Goal: Information Seeking & Learning: Learn about a topic

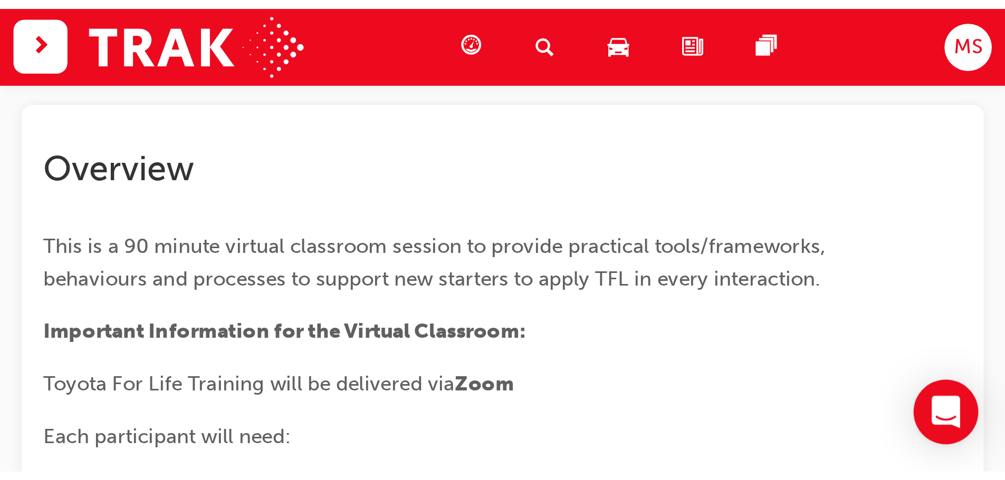
scroll to position [81, 0]
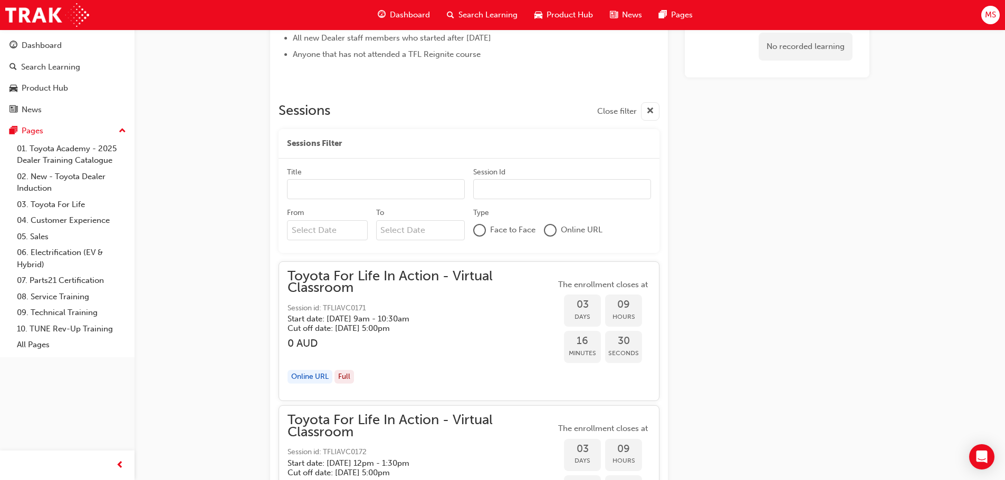
scroll to position [556, 0]
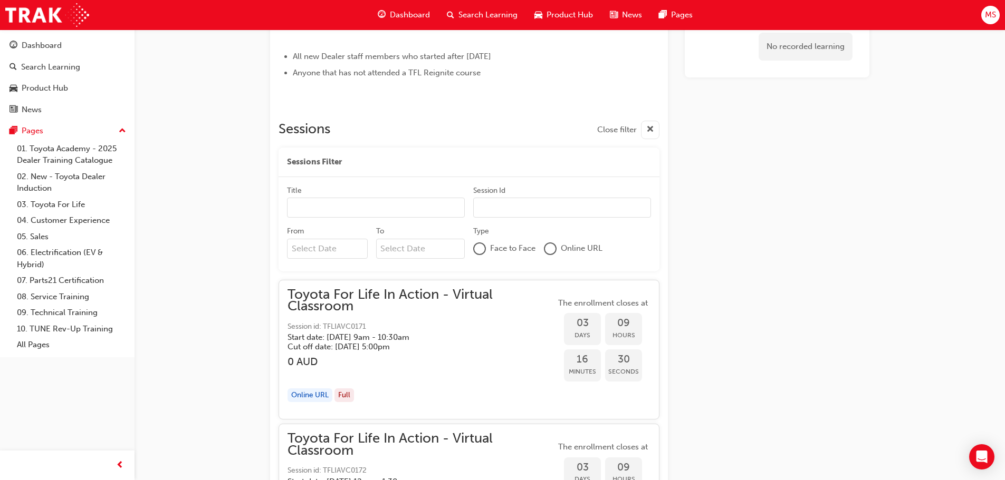
click at [408, 206] on input "Title" at bounding box center [376, 208] width 178 height 20
click at [390, 194] on div "Title" at bounding box center [376, 192] width 178 height 13
click at [390, 198] on input "Title" at bounding box center [376, 208] width 178 height 20
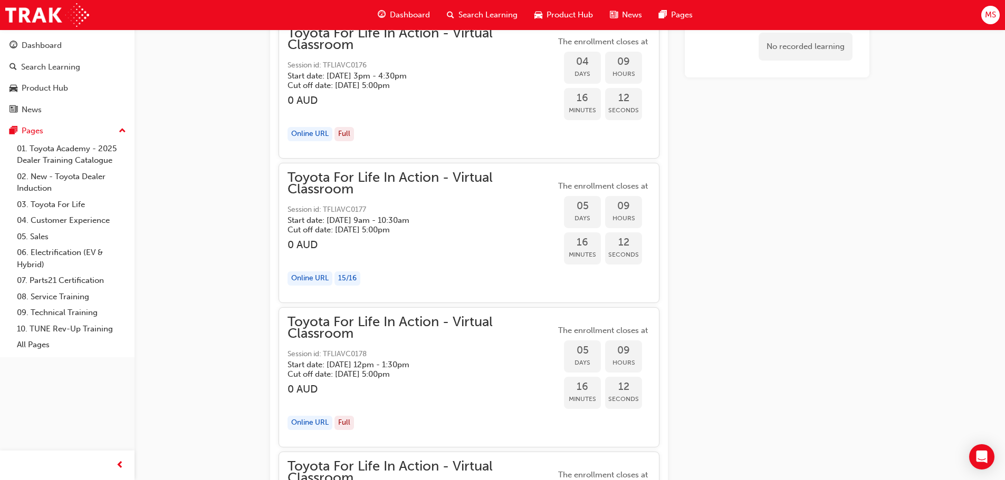
scroll to position [1558, 0]
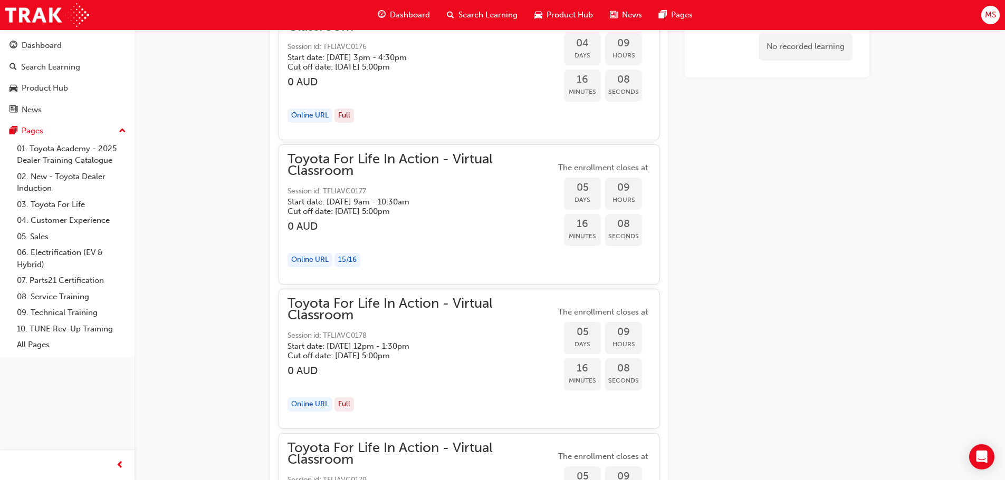
drag, startPoint x: 507, startPoint y: 216, endPoint x: 522, endPoint y: 210, distance: 15.4
click at [508, 215] on h5 "Cut off date: [DATE] 5:00pm" at bounding box center [412, 211] width 251 height 9
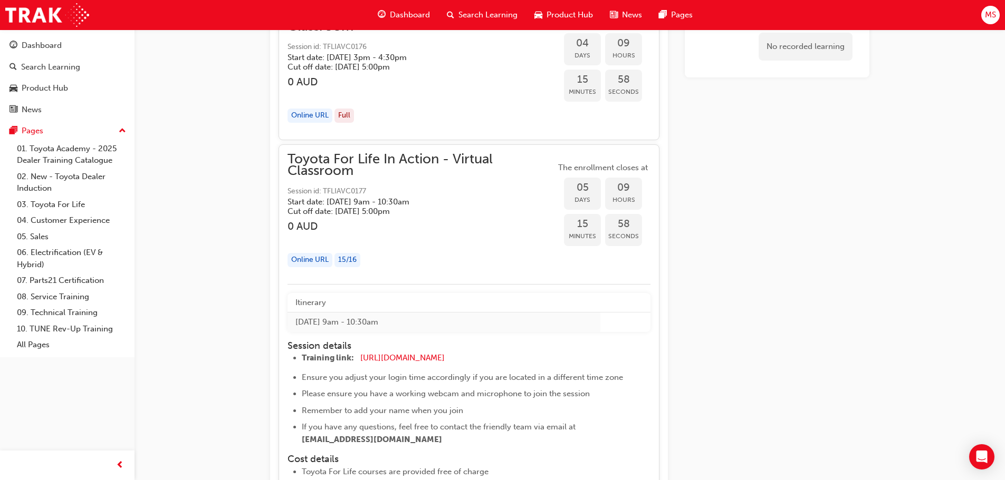
drag, startPoint x: 372, startPoint y: 187, endPoint x: 335, endPoint y: 194, distance: 38.0
click at [335, 194] on span "Session id: TFLIAVC0177" at bounding box center [421, 192] width 268 height 12
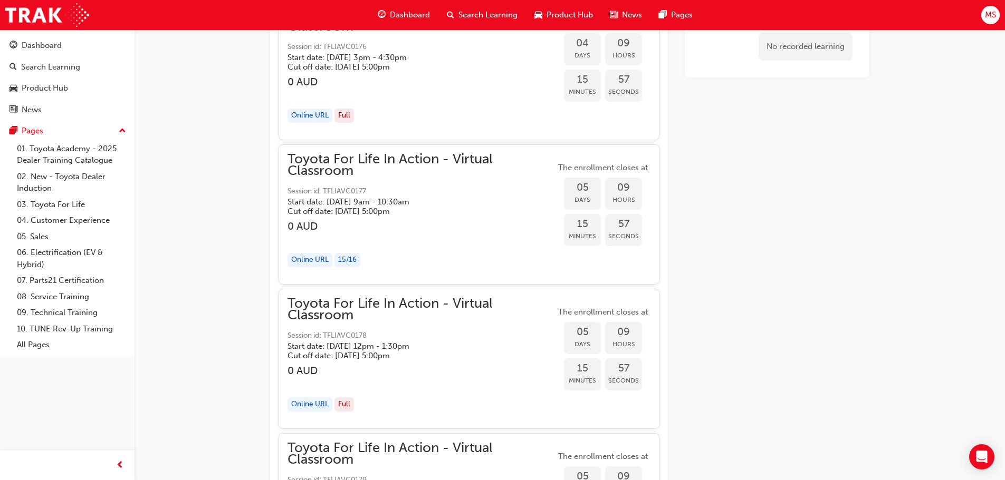
drag, startPoint x: 321, startPoint y: 190, endPoint x: 374, endPoint y: 192, distance: 53.3
click at [374, 193] on span "Session id: TFLIAVC0177" at bounding box center [421, 192] width 268 height 12
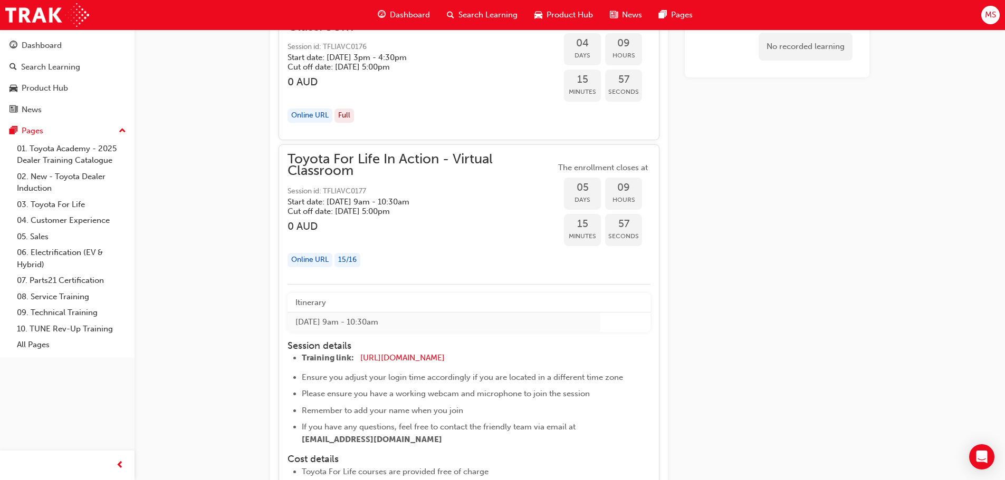
click at [370, 191] on span "Session id: TFLIAVC0177" at bounding box center [421, 192] width 268 height 12
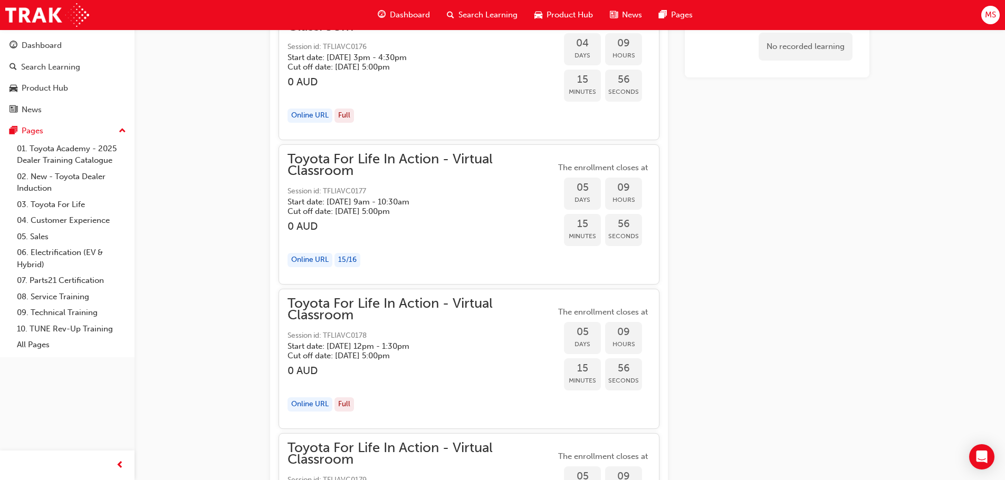
click at [370, 191] on span "Session id: TFLIAVC0177" at bounding box center [421, 192] width 268 height 12
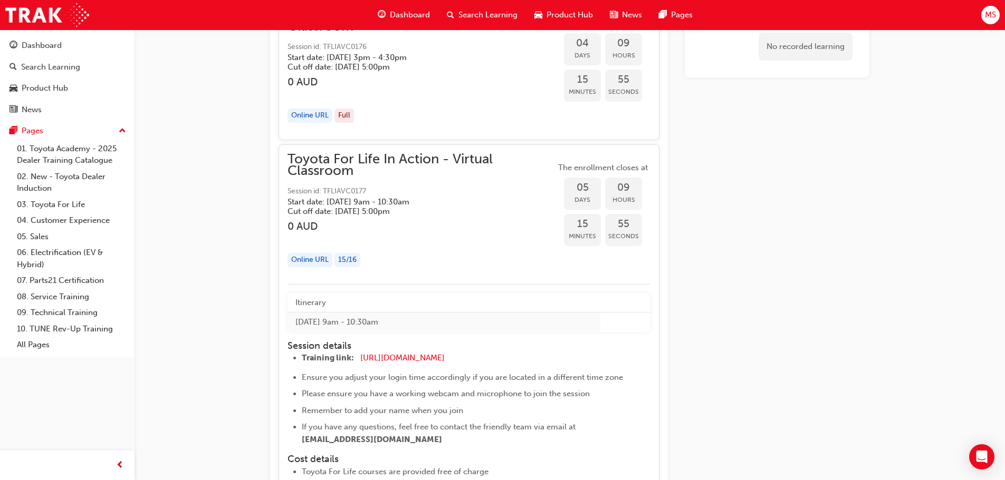
click at [311, 261] on div "Online URL" at bounding box center [309, 260] width 45 height 14
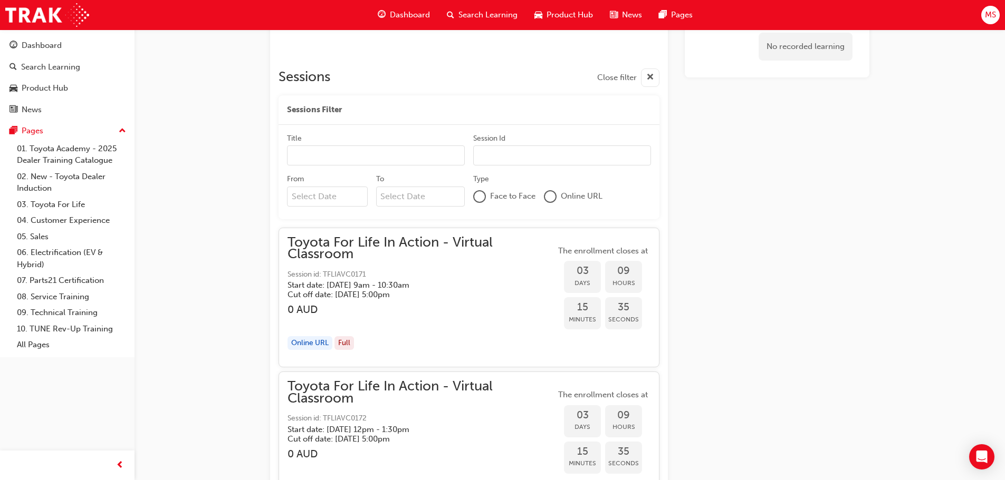
scroll to position [609, 0]
click at [511, 157] on input "Session Id" at bounding box center [562, 155] width 178 height 20
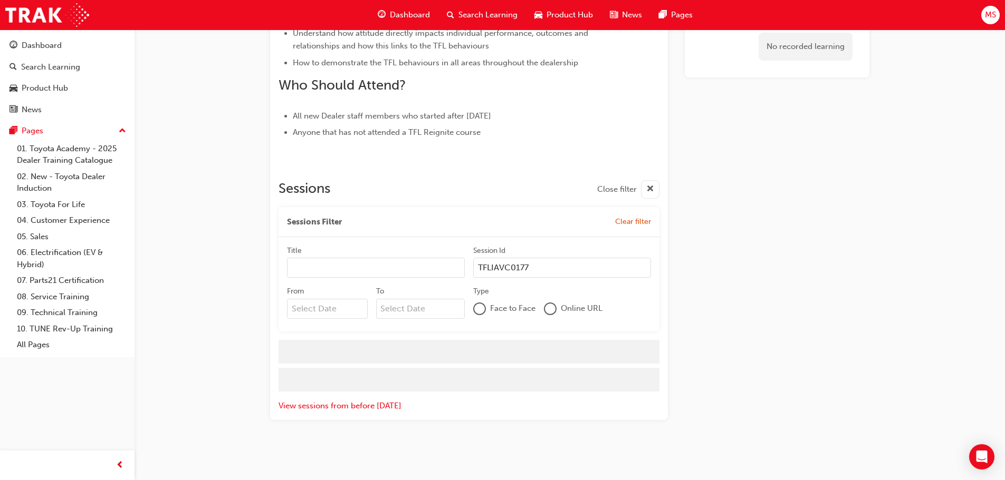
scroll to position [585, 0]
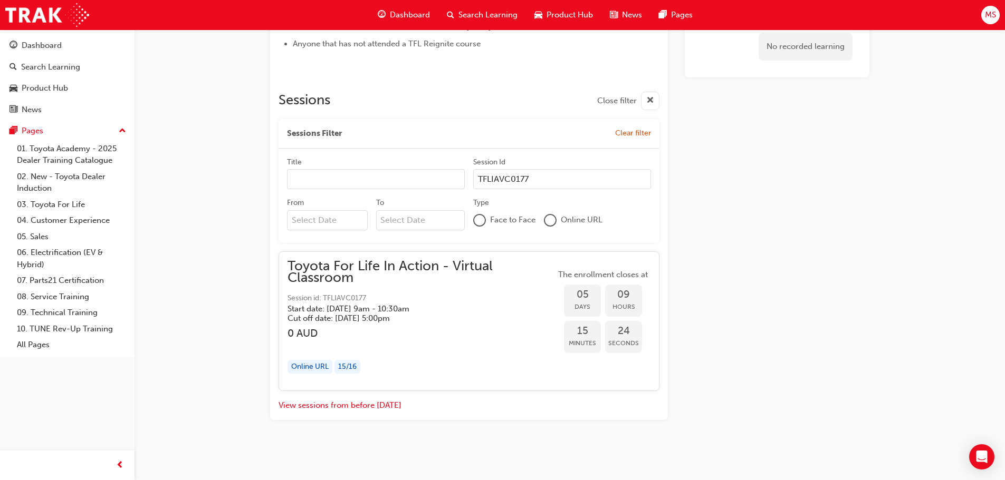
type input "TFLIAVC0177"
click at [379, 186] on input "Title" at bounding box center [376, 179] width 178 height 20
click at [553, 223] on div at bounding box center [550, 220] width 11 height 11
click at [316, 223] on input "From" at bounding box center [327, 220] width 81 height 20
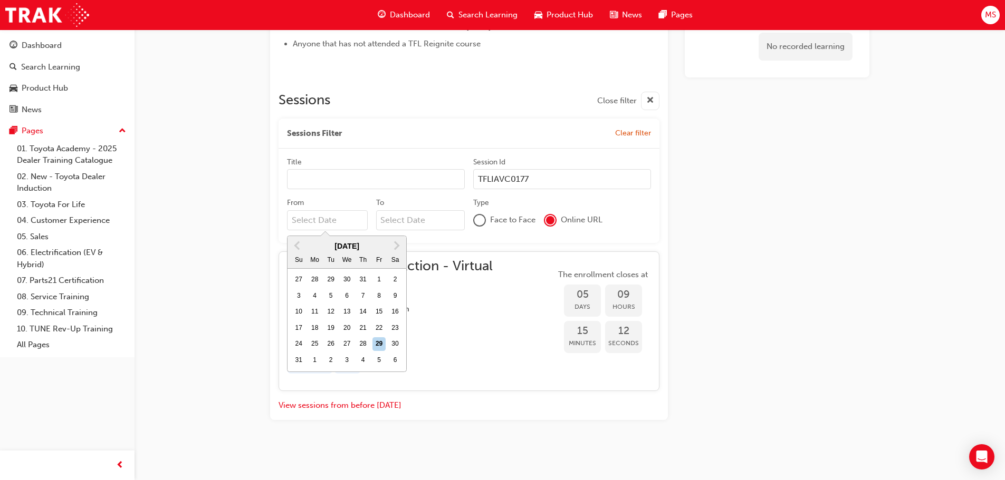
click at [565, 201] on div "Type" at bounding box center [562, 204] width 178 height 13
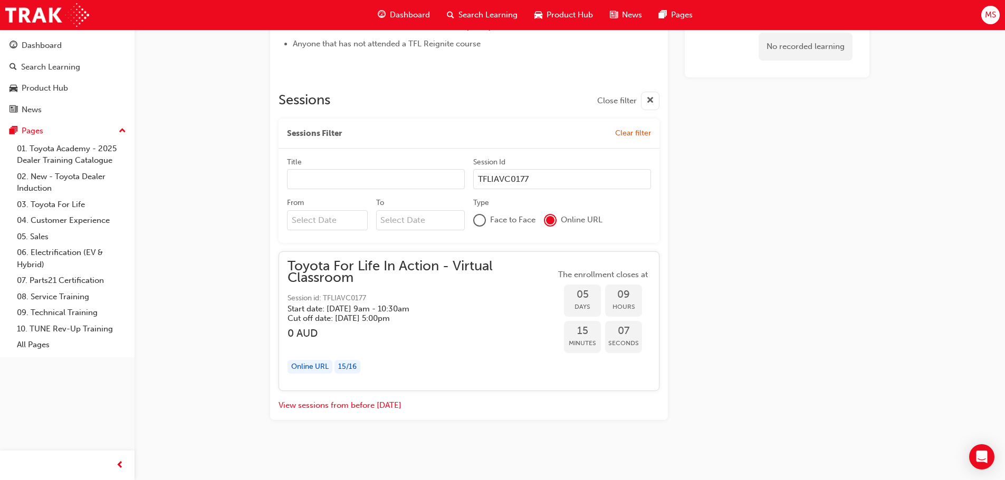
drag, startPoint x: 338, startPoint y: 373, endPoint x: 350, endPoint y: 363, distance: 15.3
click at [339, 371] on div "15 / 16" at bounding box center [347, 367] width 26 height 14
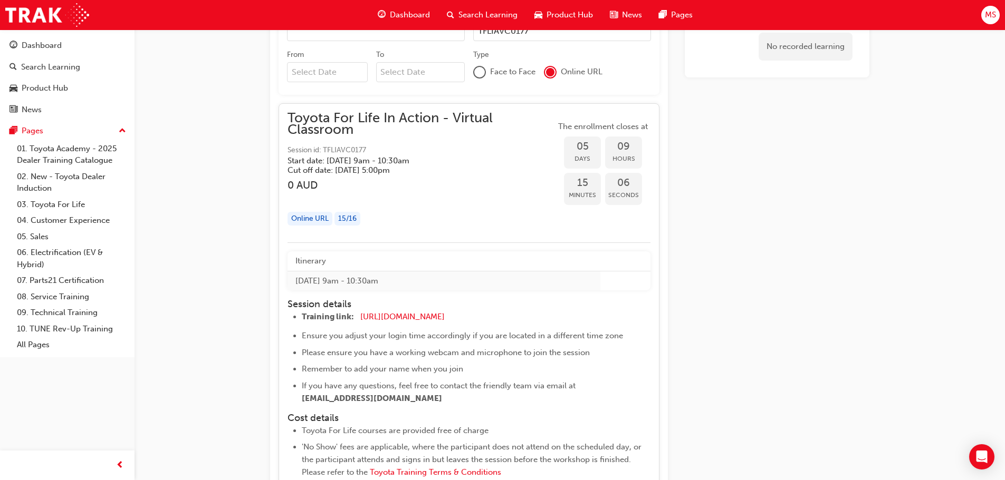
scroll to position [901, 0]
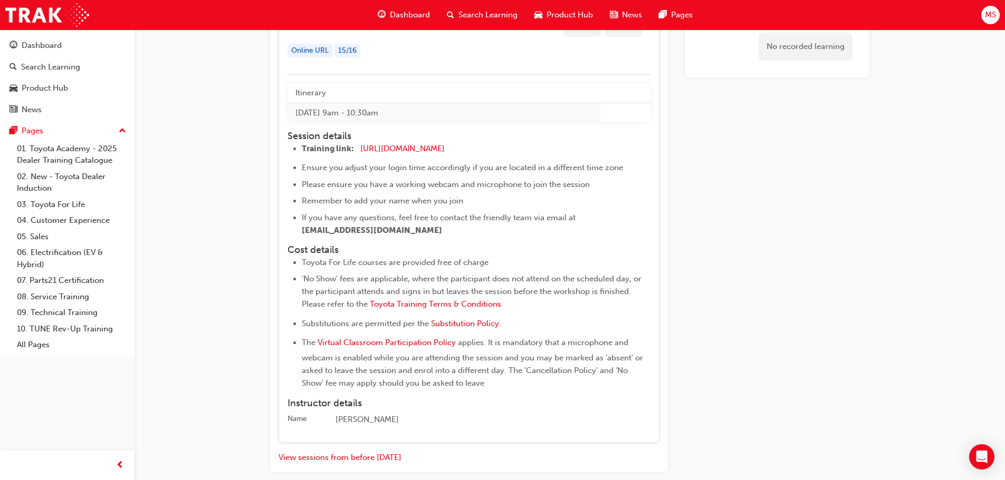
drag, startPoint x: 294, startPoint y: 418, endPoint x: 403, endPoint y: 387, distance: 113.1
click at [296, 417] on div "Name" at bounding box center [297, 419] width 20 height 11
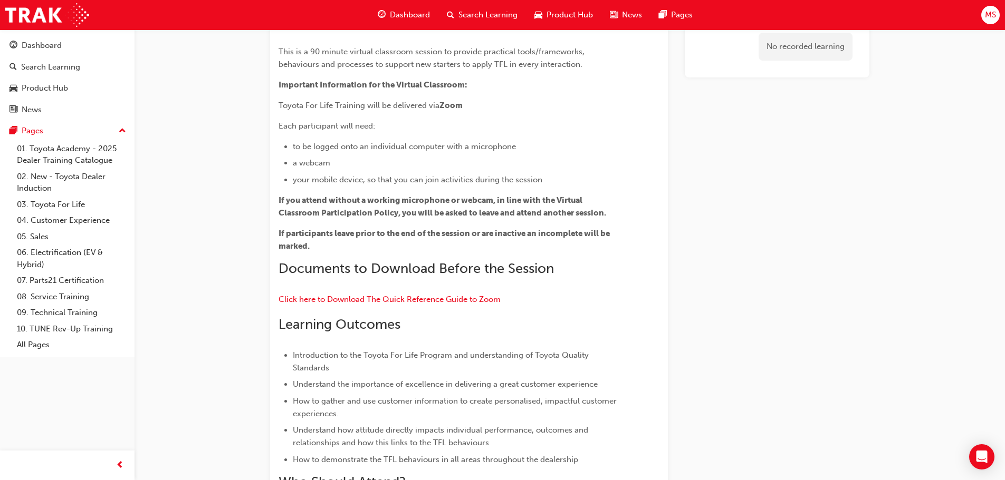
scroll to position [0, 0]
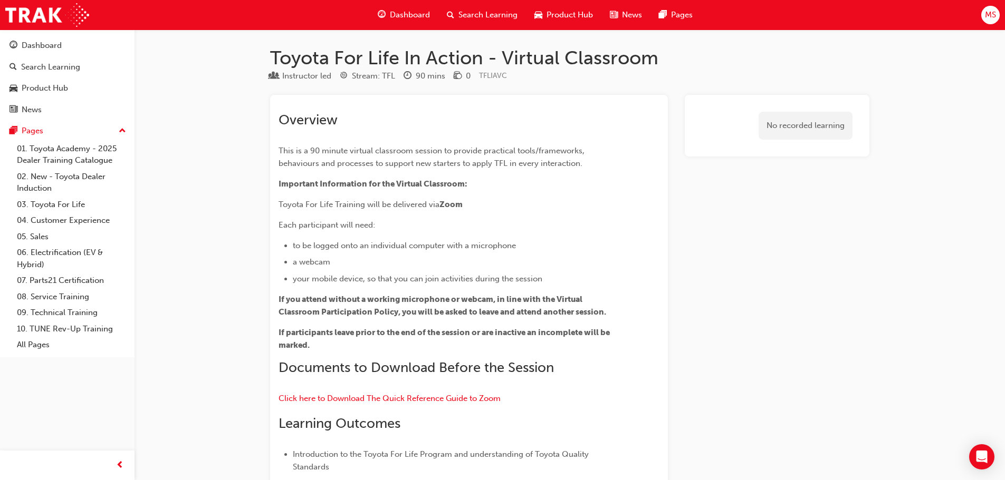
click at [789, 124] on div "No recorded learning" at bounding box center [805, 126] width 94 height 28
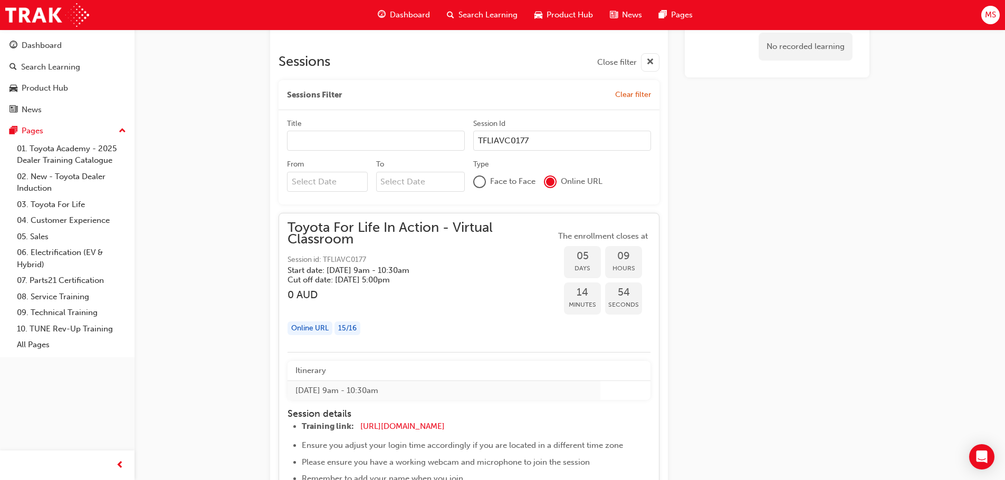
scroll to position [633, 0]
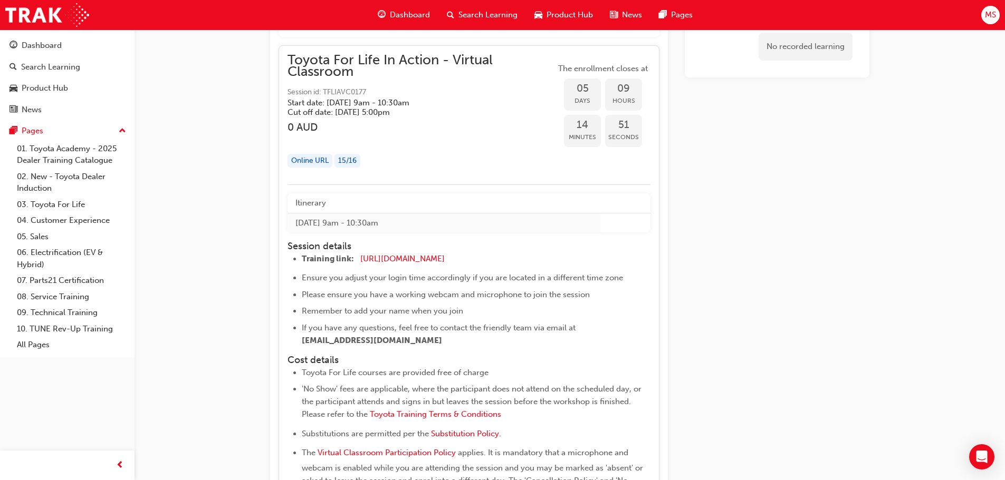
click at [572, 128] on span "14" at bounding box center [582, 125] width 37 height 12
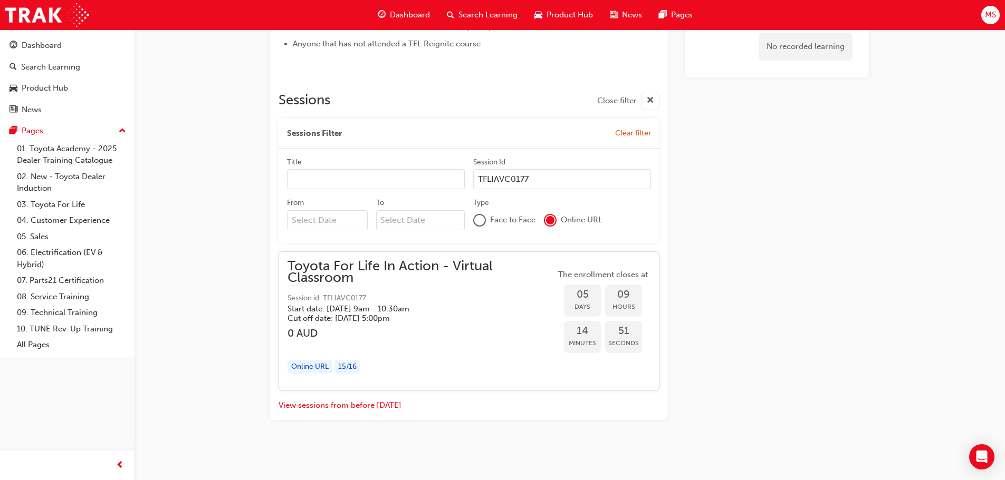
scroll to position [585, 0]
click at [374, 289] on div "Toyota For Life In Action - Virtual Classroom Session id: TFLIAVC0177 Start dat…" at bounding box center [421, 291] width 268 height 63
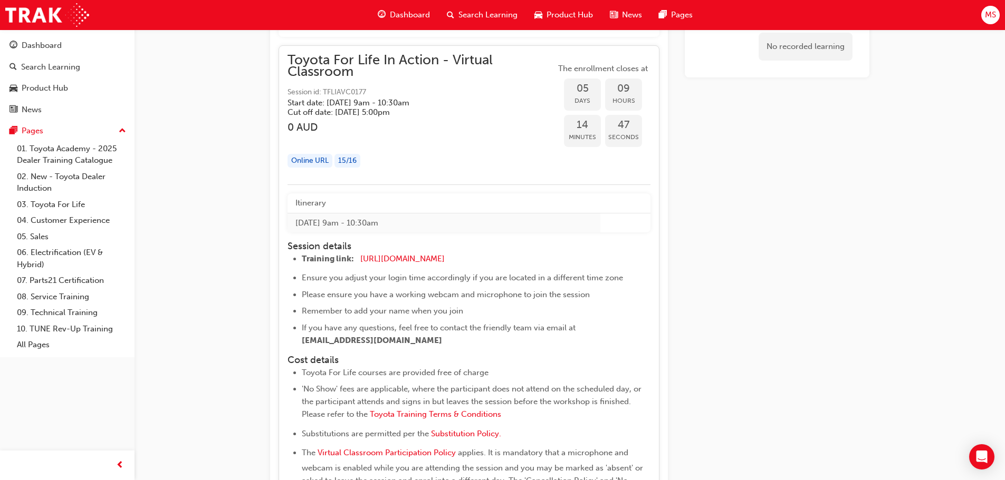
click at [347, 160] on div "15 / 16" at bounding box center [347, 161] width 26 height 14
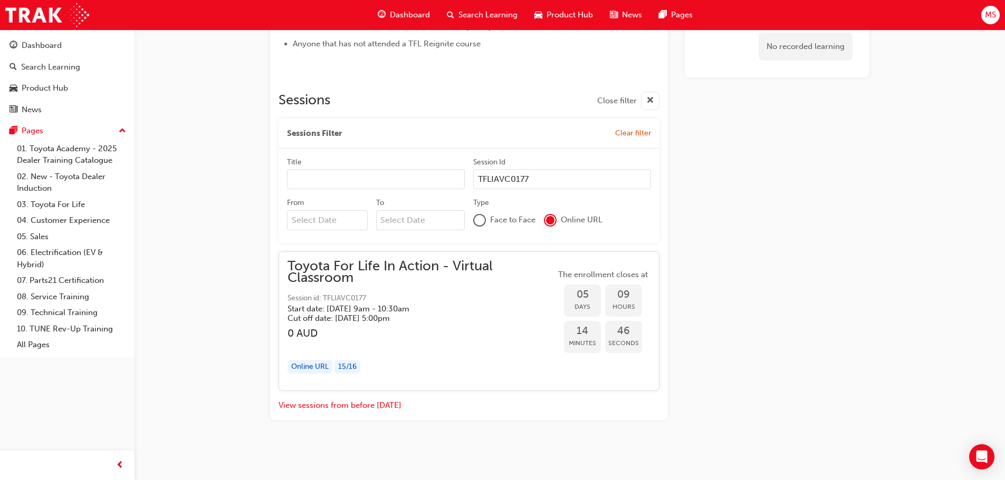
click at [302, 369] on div "Online URL" at bounding box center [309, 367] width 45 height 14
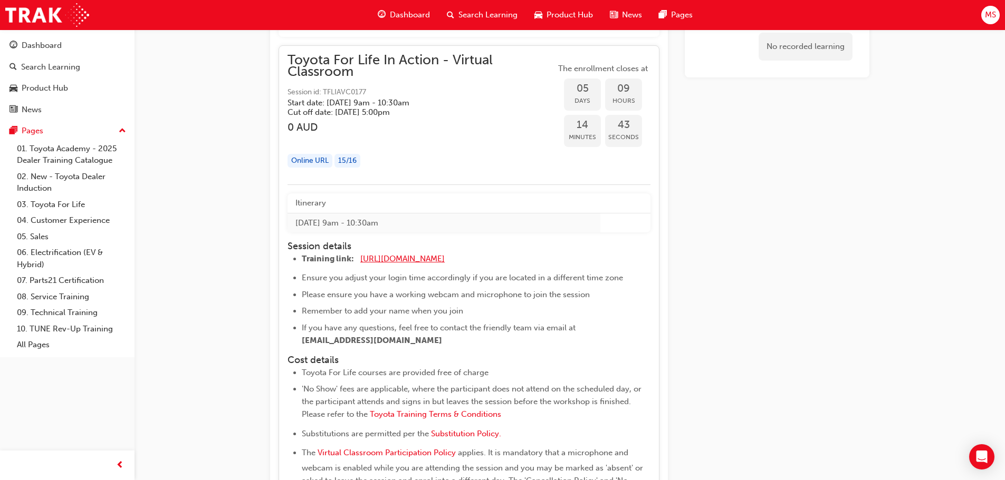
scroll to position [844, 0]
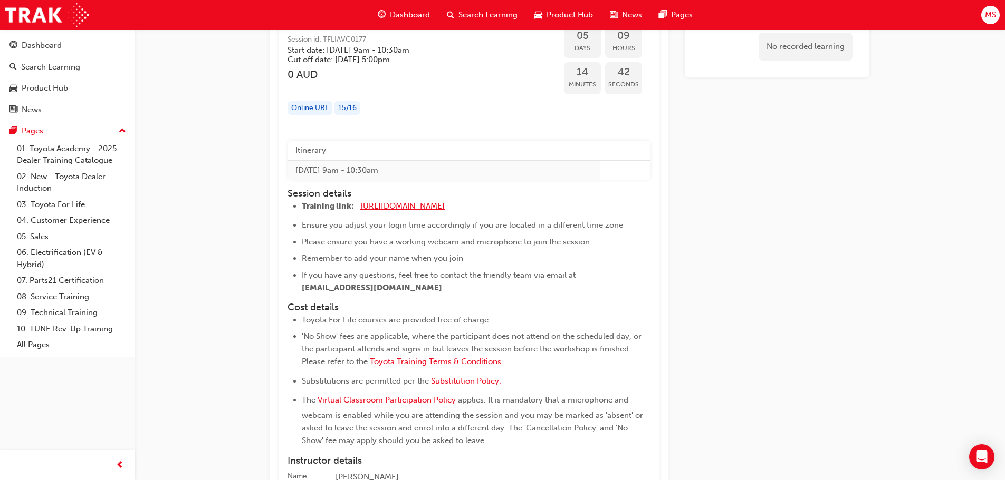
click at [407, 207] on span "[URL][DOMAIN_NAME]" at bounding box center [402, 205] width 84 height 9
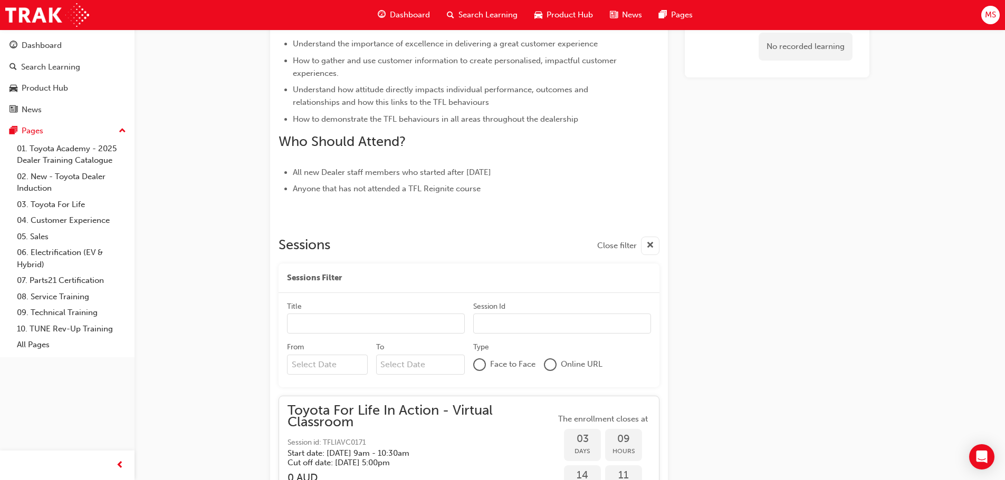
scroll to position [493, 0]
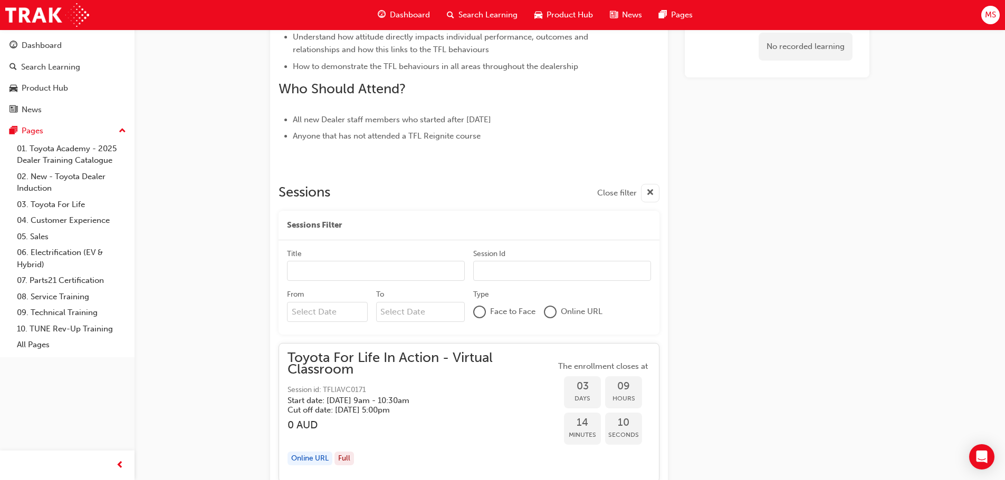
click at [651, 190] on span "cross-icon" at bounding box center [650, 193] width 8 height 13
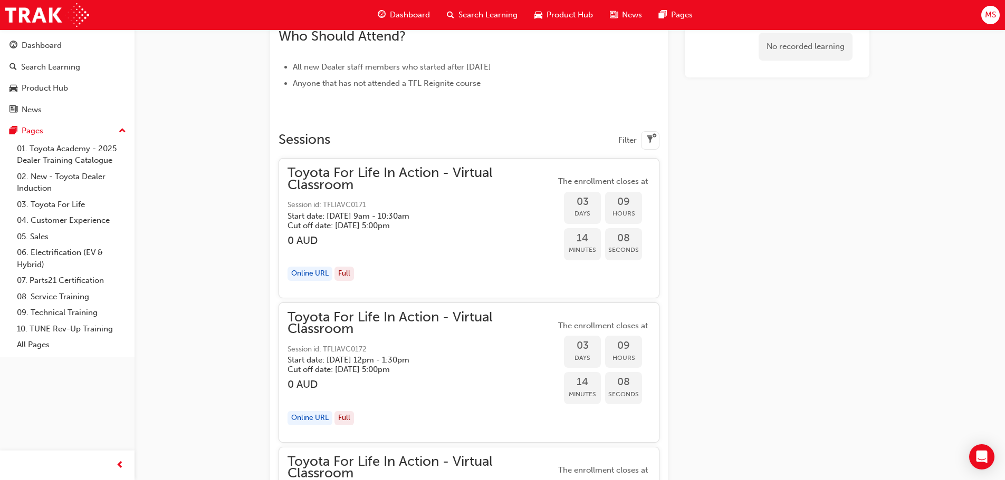
scroll to position [598, 0]
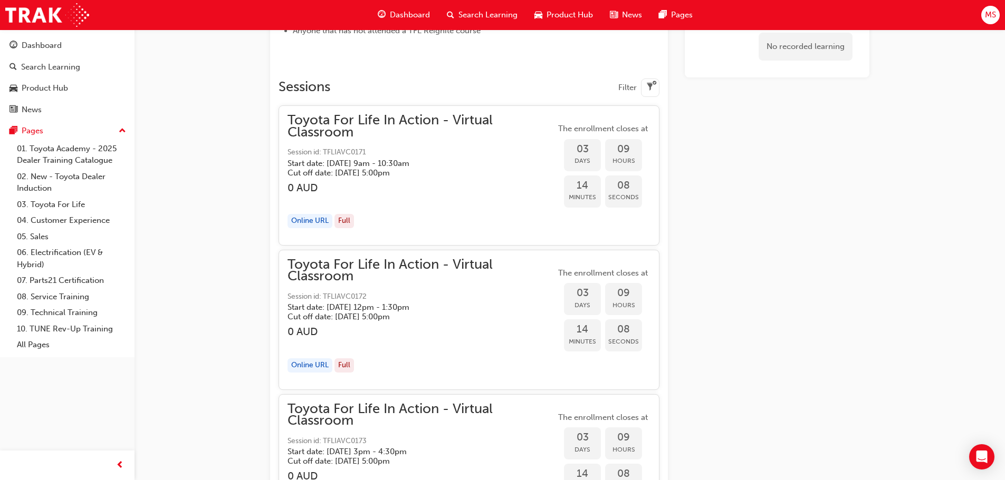
click at [547, 220] on div "Online URL Full" at bounding box center [421, 221] width 268 height 14
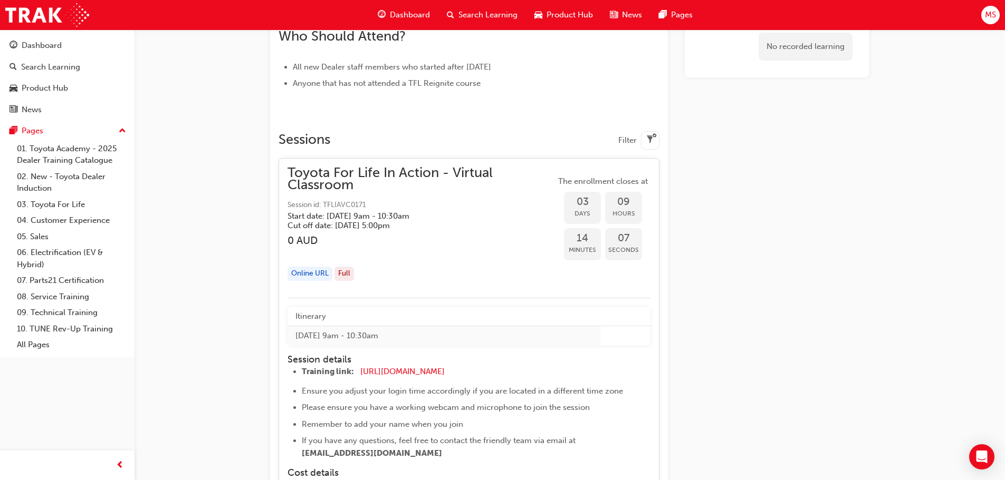
click at [543, 219] on div "Start date: [DATE] 9am - 10:30am Cut off date: [DATE] 5:00pm" at bounding box center [421, 220] width 268 height 19
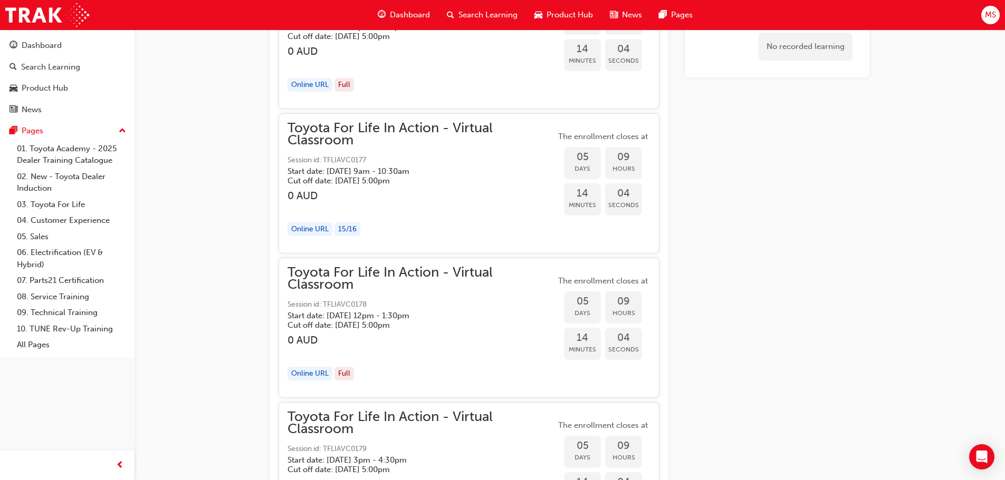
scroll to position [1442, 0]
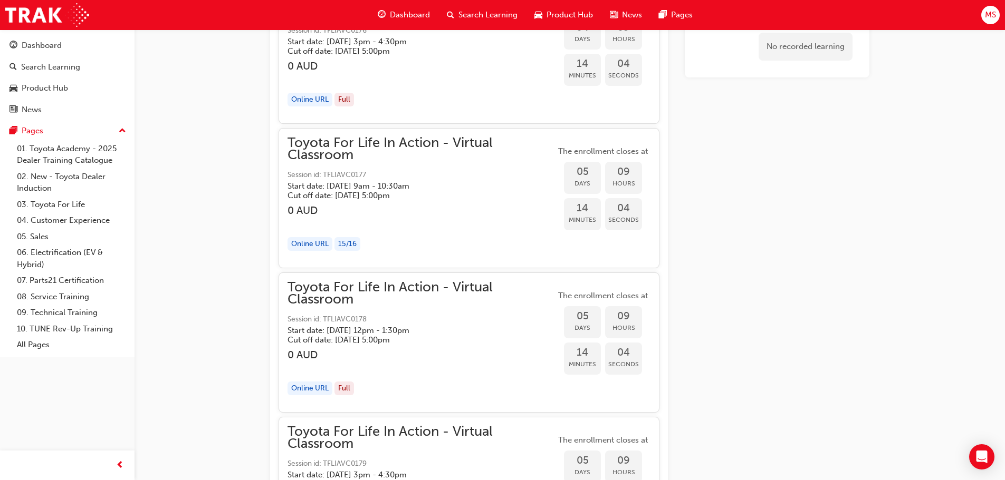
click at [441, 189] on h5 "Start date: [DATE] 9am - 10:30am" at bounding box center [412, 185] width 251 height 9
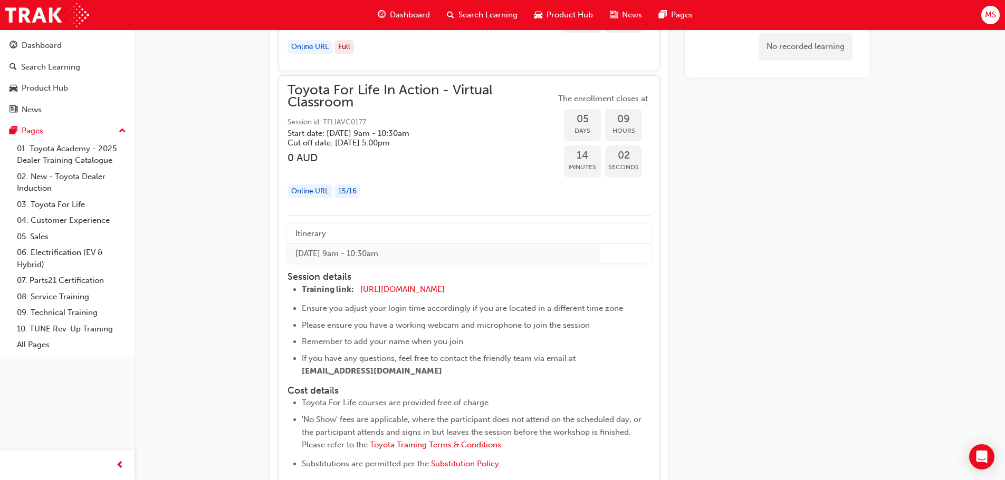
click at [374, 241] on th "Itinerary" at bounding box center [443, 234] width 313 height 20
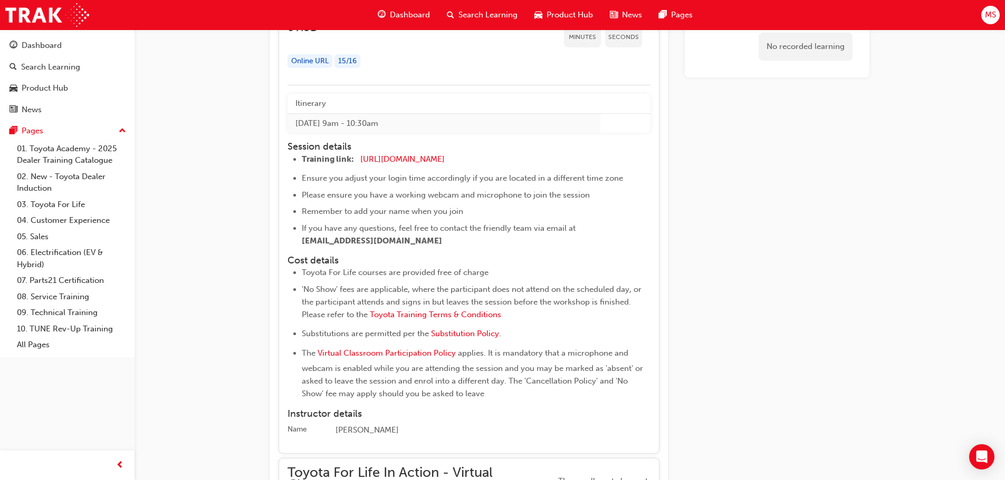
scroll to position [1600, 0]
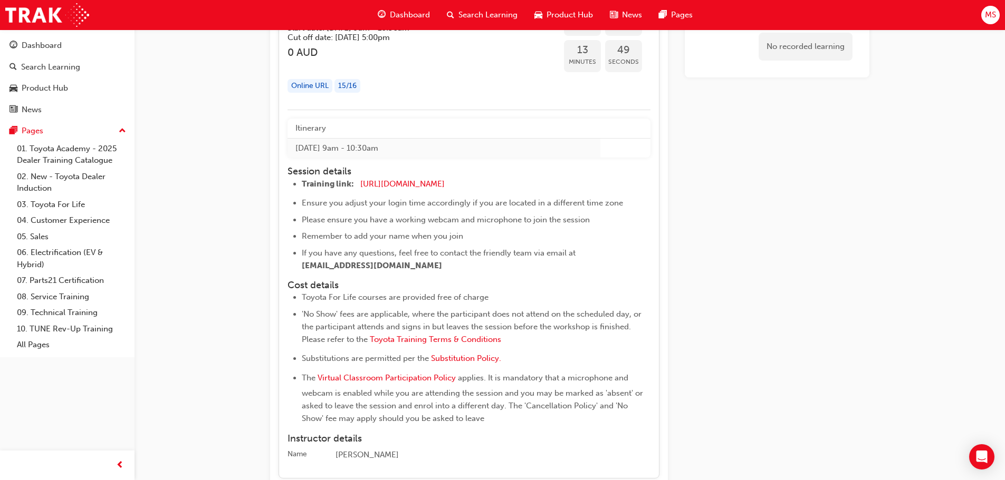
click at [597, 238] on li "Remember to add your name when you join" at bounding box center [466, 236] width 329 height 13
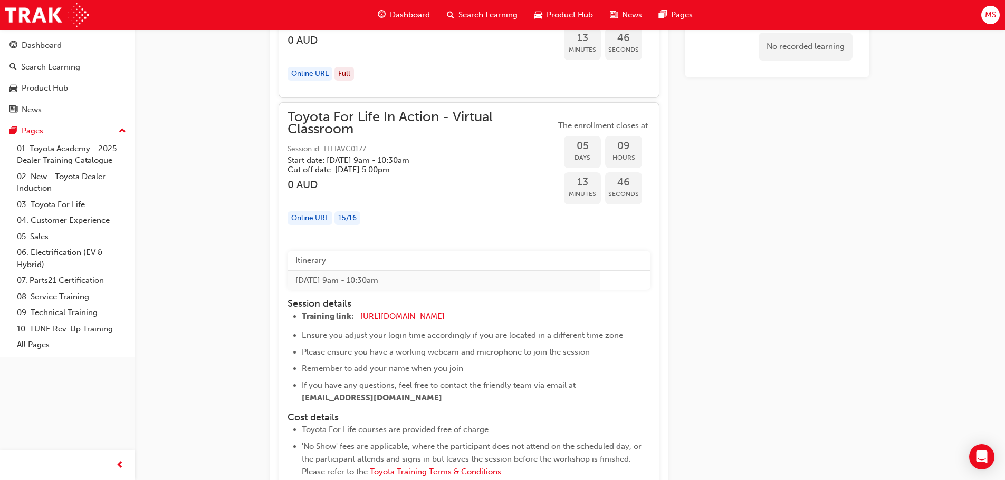
scroll to position [1442, 0]
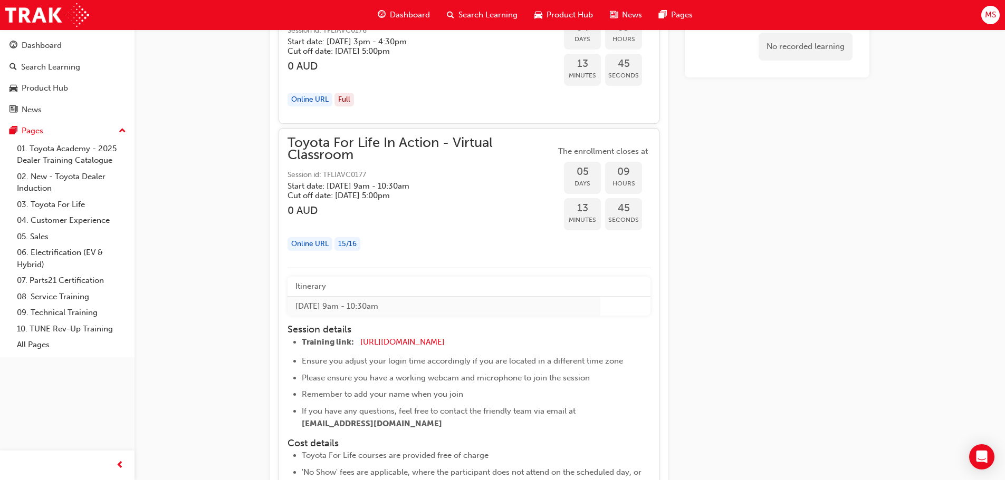
click at [464, 149] on span "Toyota For Life In Action - Virtual Classroom" at bounding box center [421, 149] width 268 height 24
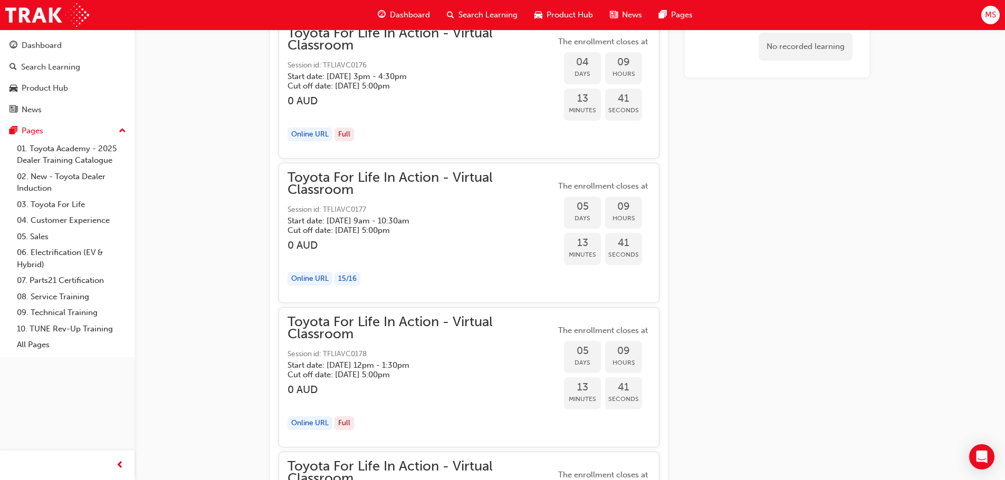
scroll to position [1389, 0]
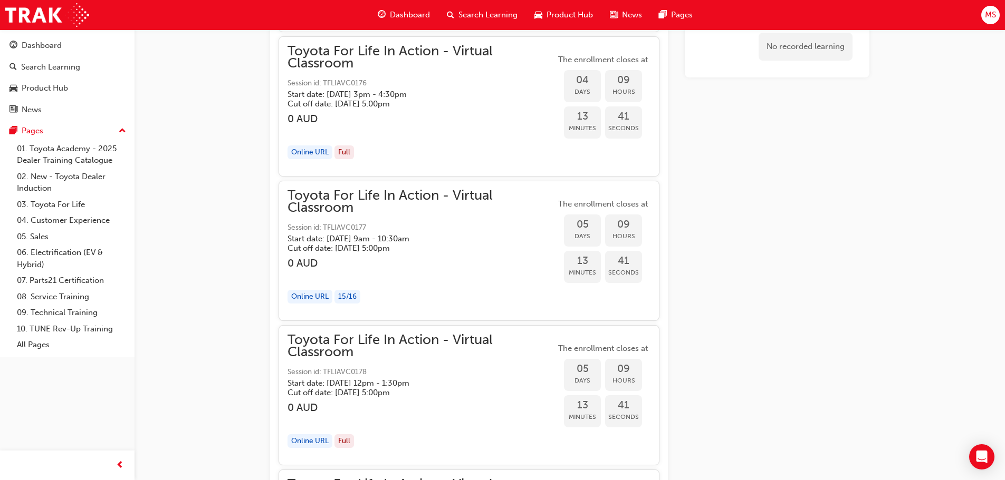
click at [614, 201] on span "The enrollment closes at" at bounding box center [602, 204] width 95 height 12
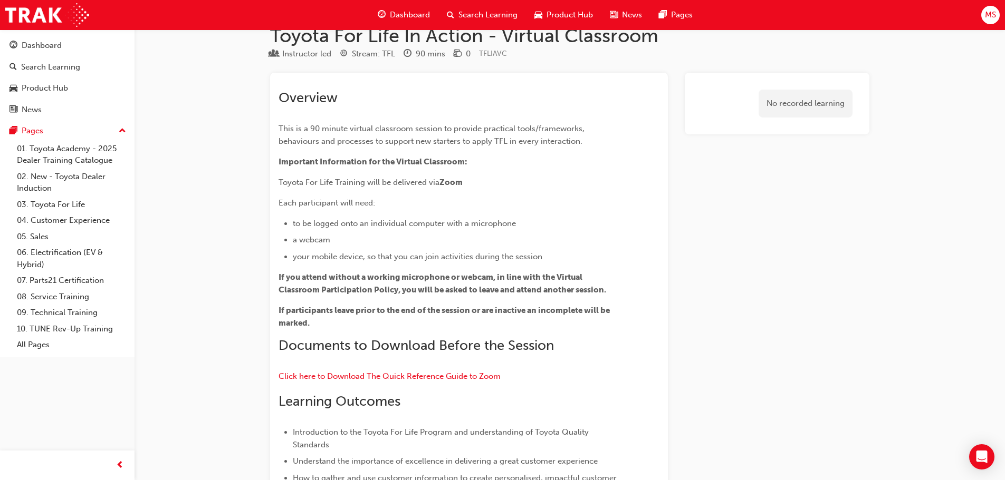
scroll to position [0, 0]
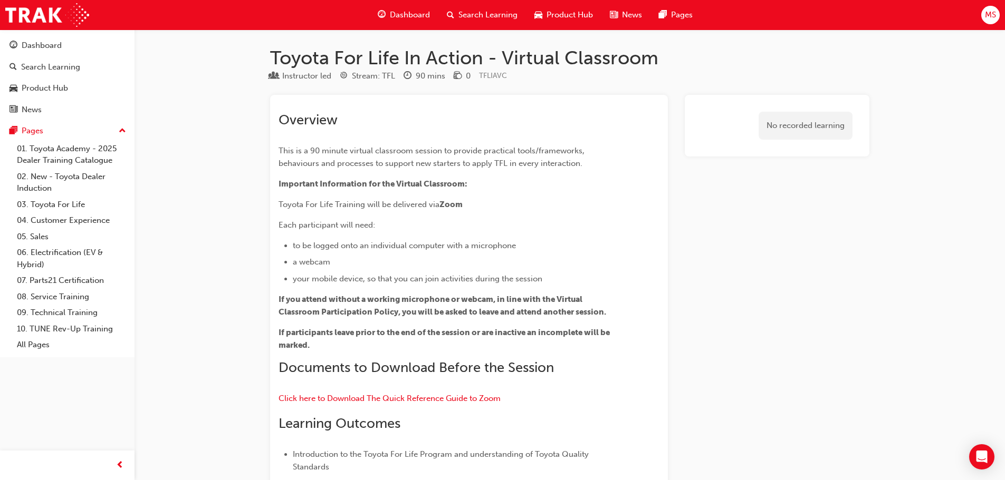
click at [820, 130] on div "No recorded learning" at bounding box center [805, 126] width 94 height 28
click at [749, 122] on div "No recorded learning" at bounding box center [777, 125] width 168 height 45
drag, startPoint x: 700, startPoint y: 173, endPoint x: 704, endPoint y: 178, distance: 6.8
click at [533, 283] on li "your mobile device, so that you can join activities during the session" at bounding box center [457, 279] width 329 height 13
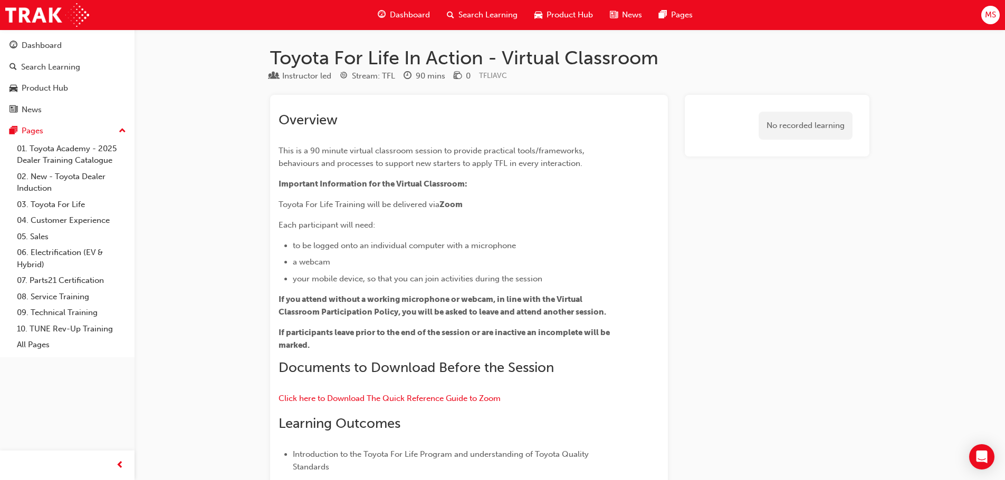
click at [444, 71] on div "90 mins" at bounding box center [431, 76] width 30 height 12
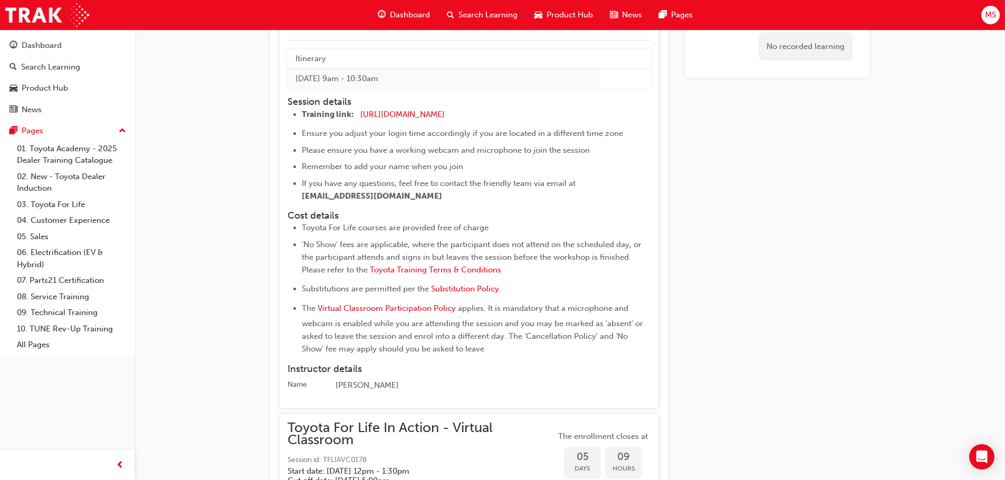
scroll to position [1687, 0]
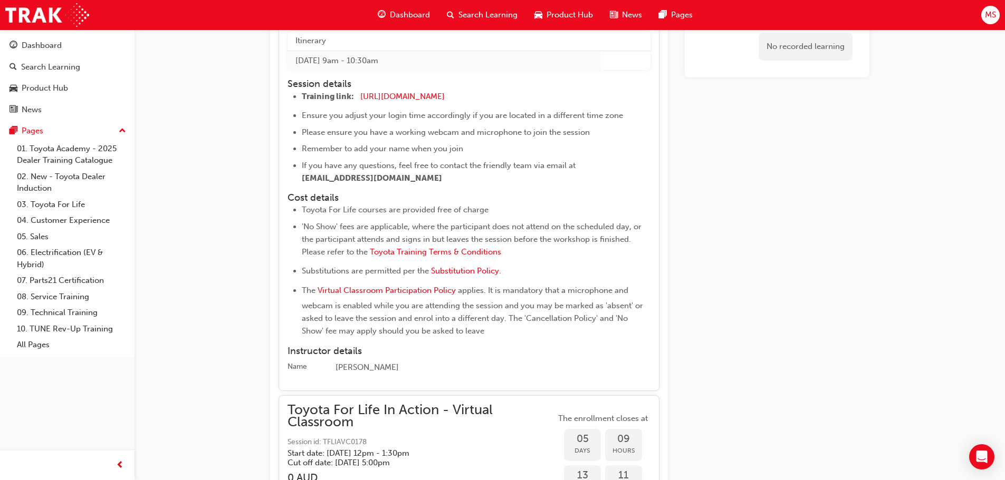
click at [518, 326] on li "The Virtual Classroom Participation Policy applies. It is mandatory that a micr…" at bounding box center [476, 310] width 349 height 53
click at [554, 265] on li "Substitutions are permitted per the Substitution Policy." at bounding box center [476, 272] width 349 height 15
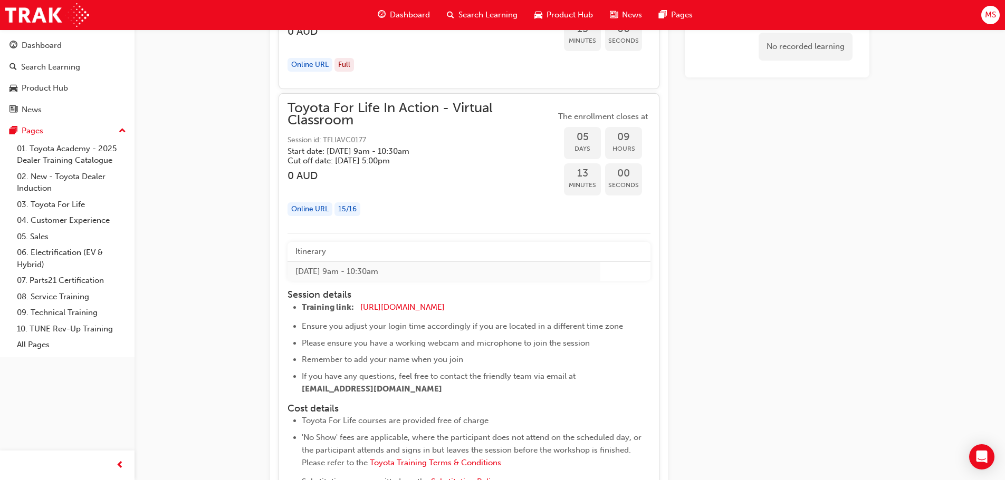
scroll to position [1424, 0]
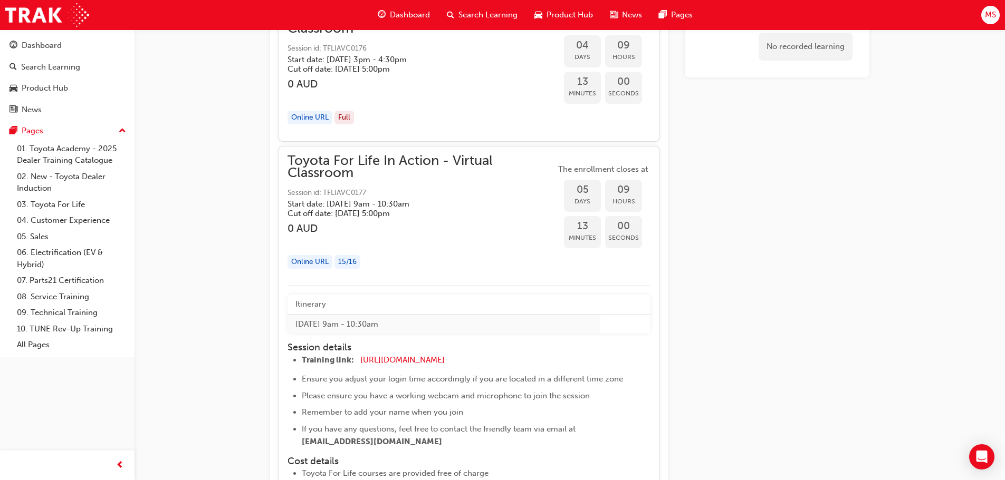
click at [439, 235] on div "button" at bounding box center [421, 241] width 268 height 12
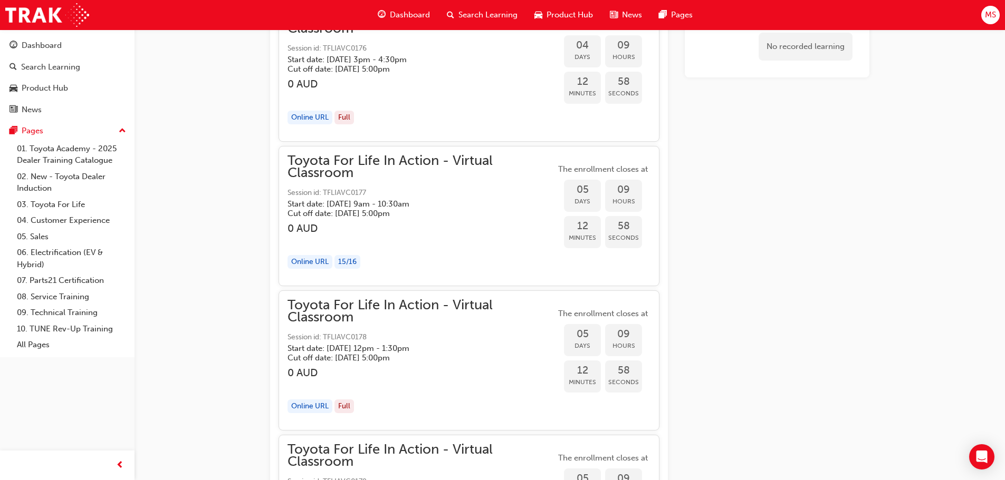
drag, startPoint x: 635, startPoint y: 207, endPoint x: 601, endPoint y: 185, distance: 40.8
click at [635, 207] on span "Hours" at bounding box center [623, 202] width 37 height 12
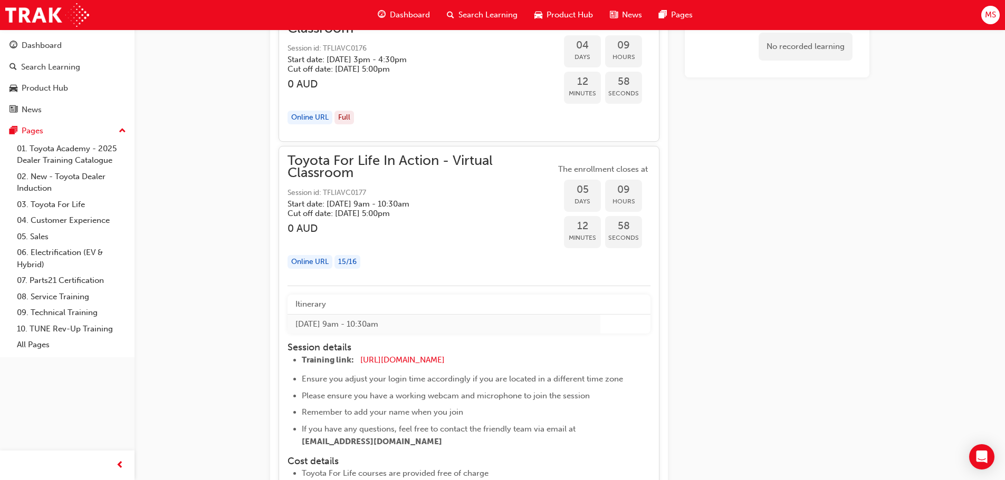
click at [595, 183] on div "05 Days" at bounding box center [582, 196] width 37 height 32
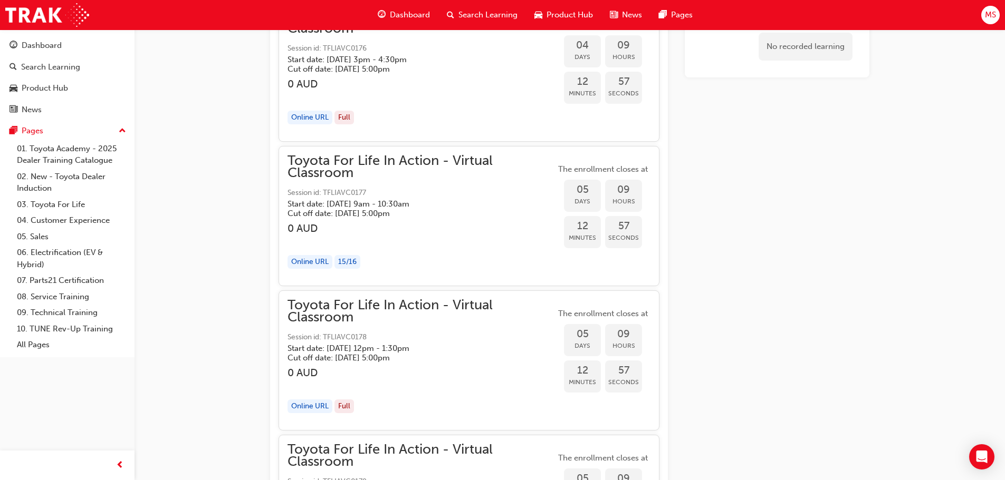
click at [540, 229] on h3 "0 AUD" at bounding box center [421, 229] width 268 height 12
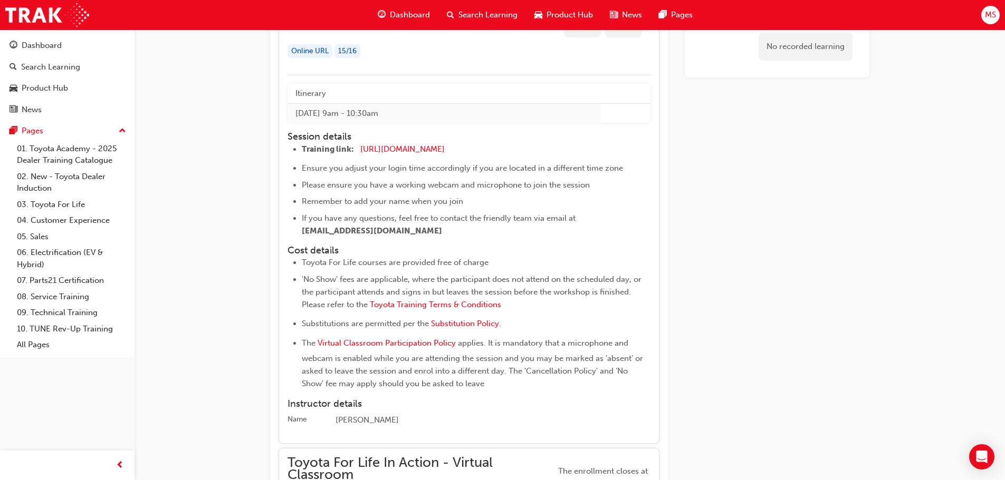
scroll to position [1371, 0]
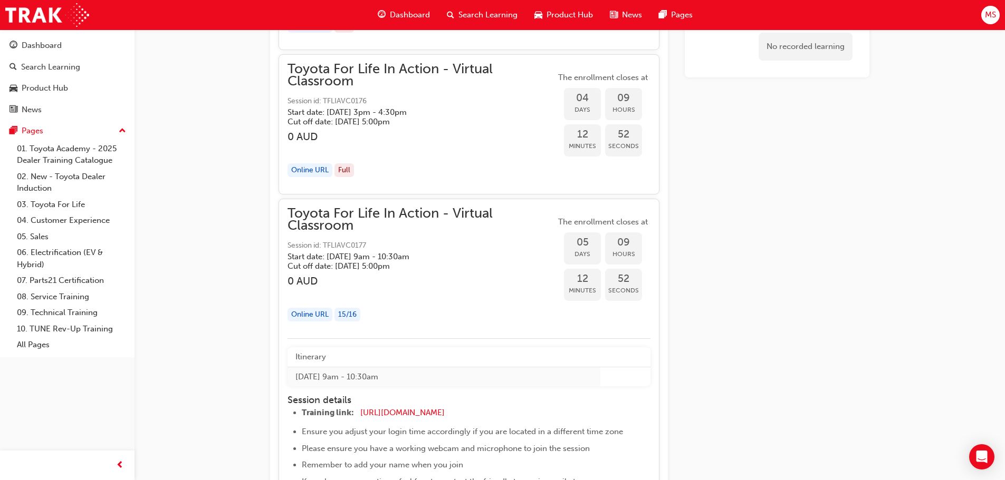
click at [464, 210] on span "Toyota For Life In Action - Virtual Classroom" at bounding box center [421, 220] width 268 height 24
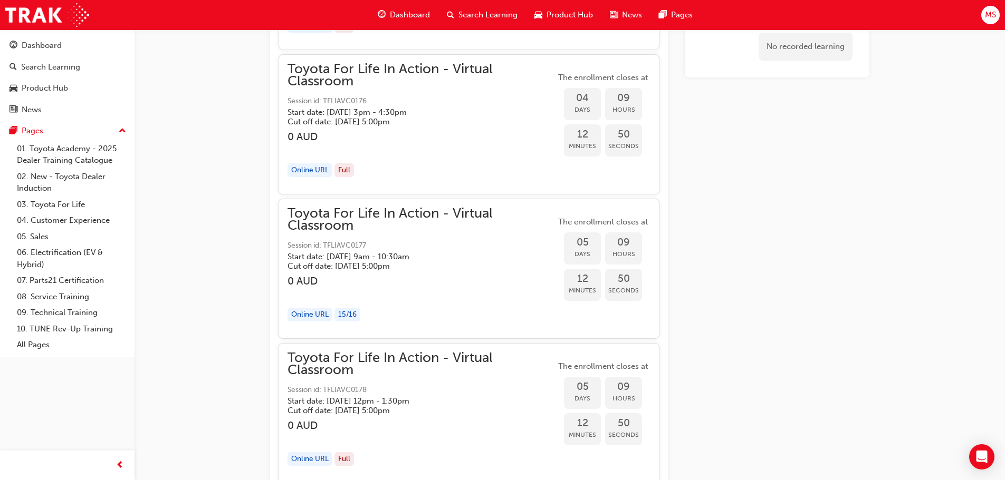
click at [315, 312] on div "Online URL" at bounding box center [309, 315] width 45 height 14
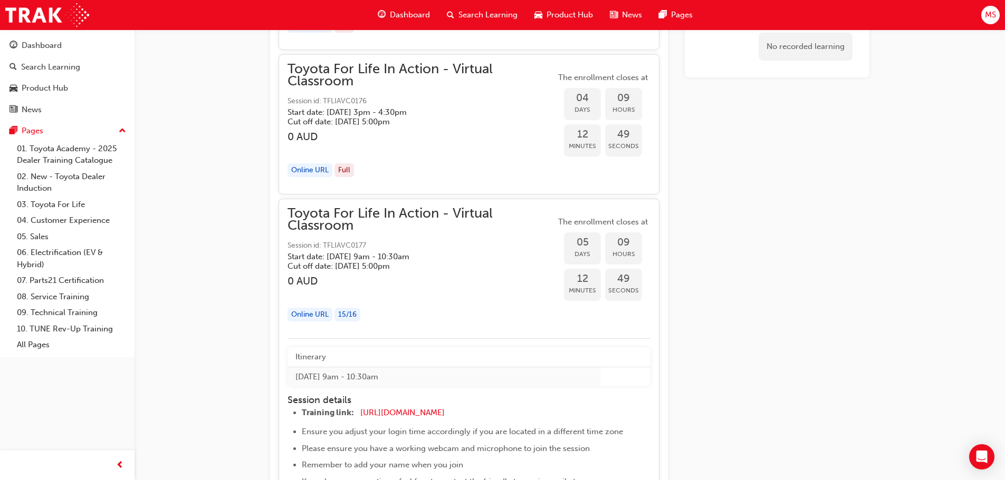
click at [352, 313] on div "15 / 16" at bounding box center [347, 315] width 26 height 14
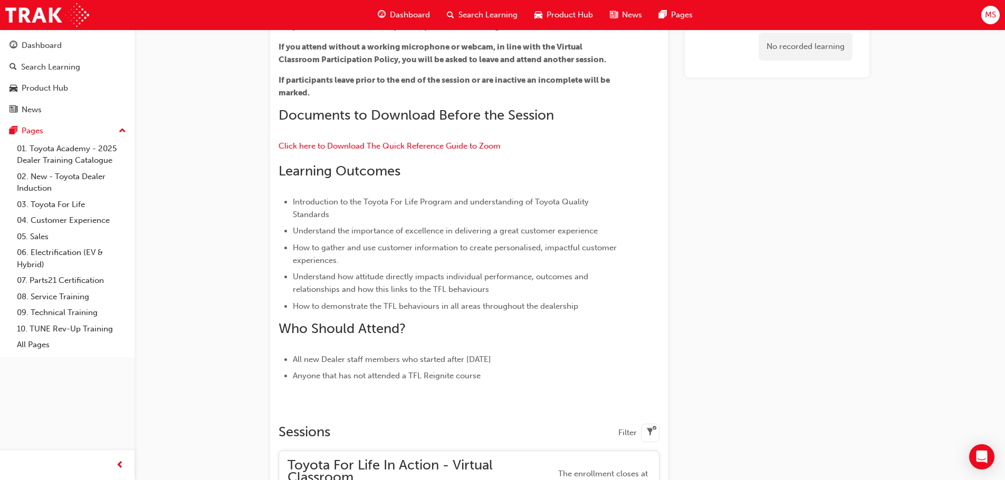
scroll to position [0, 0]
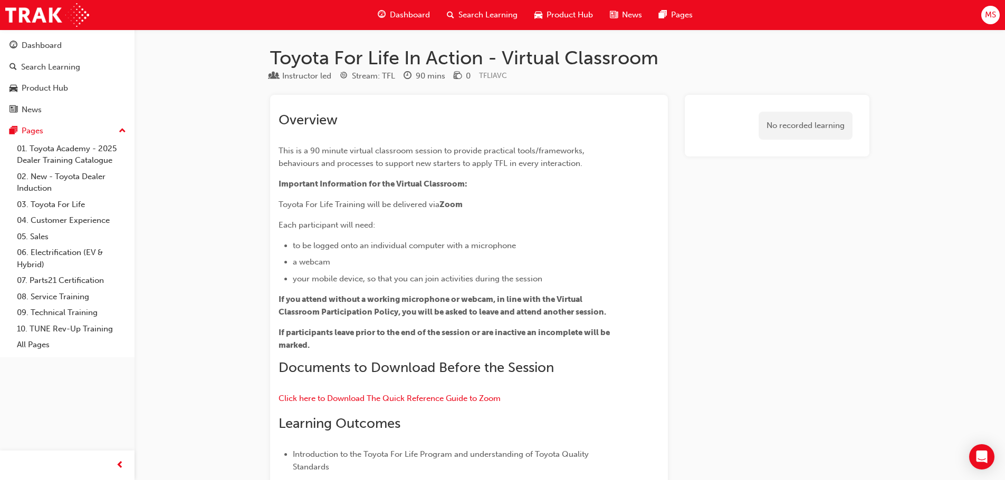
click at [569, 275] on li "your mobile device, so that you can join activities during the session" at bounding box center [457, 279] width 329 height 13
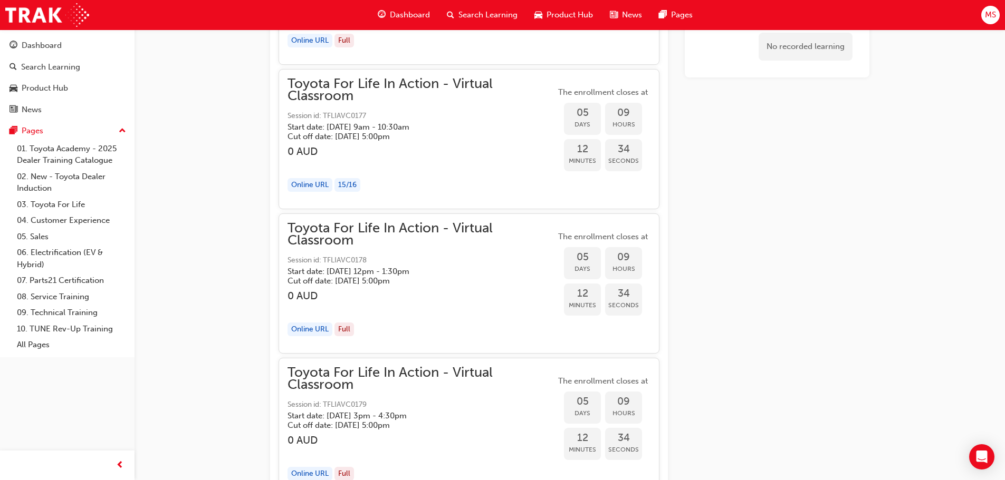
scroll to position [1529, 0]
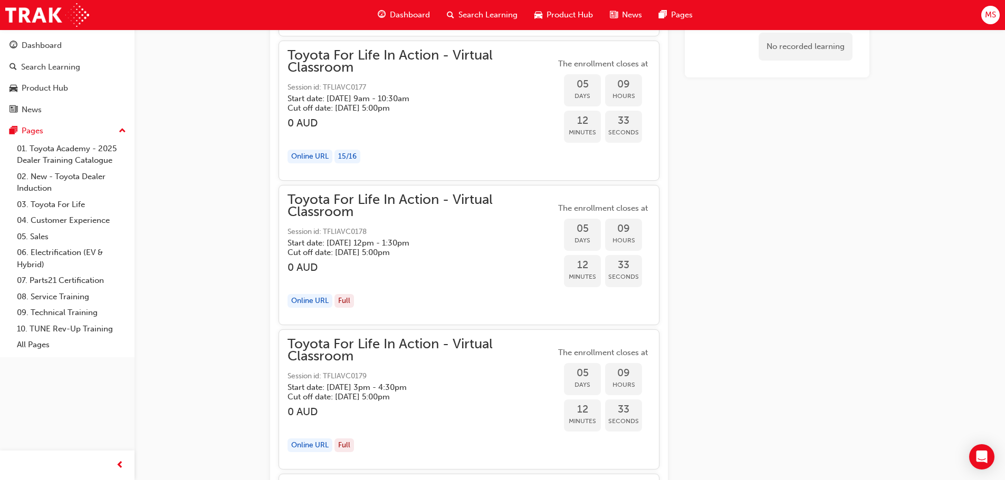
click at [520, 133] on div "button" at bounding box center [421, 135] width 268 height 12
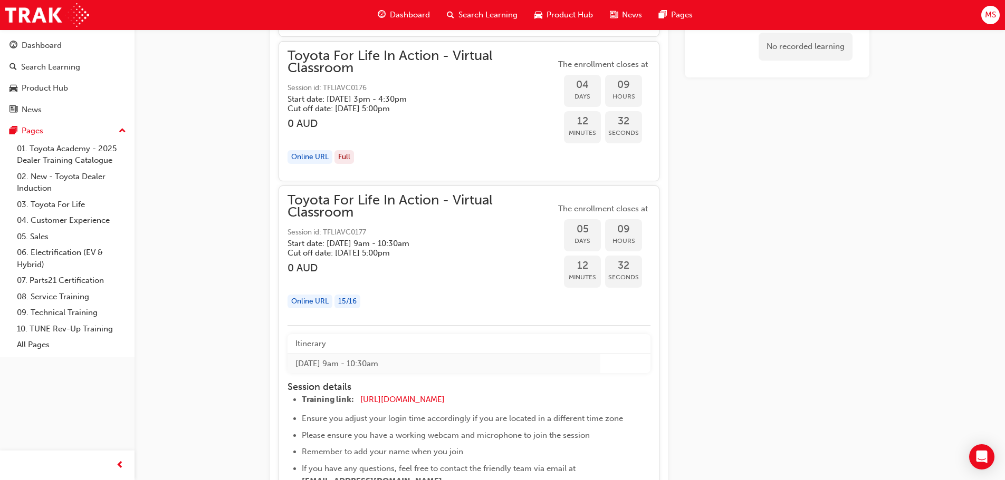
scroll to position [1371, 0]
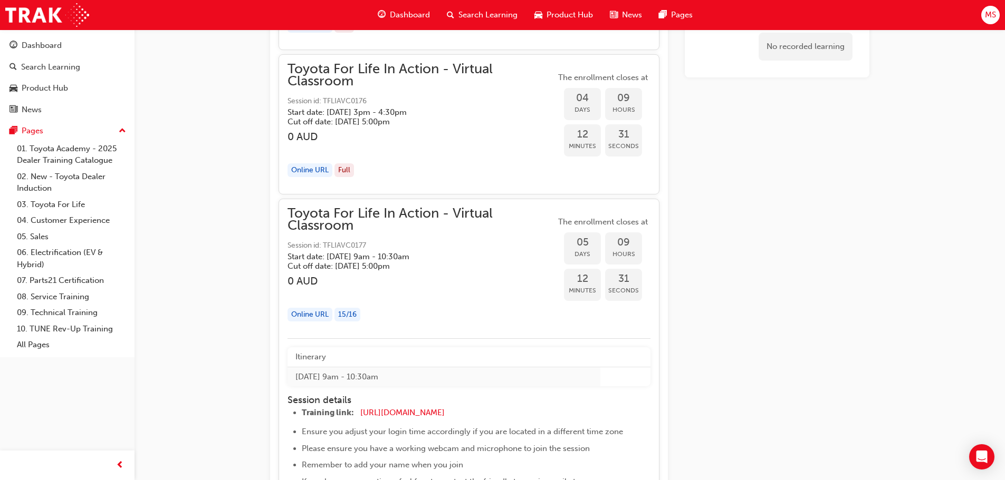
click at [533, 265] on h5 "Cut off date: [DATE] 5:00pm" at bounding box center [412, 266] width 251 height 9
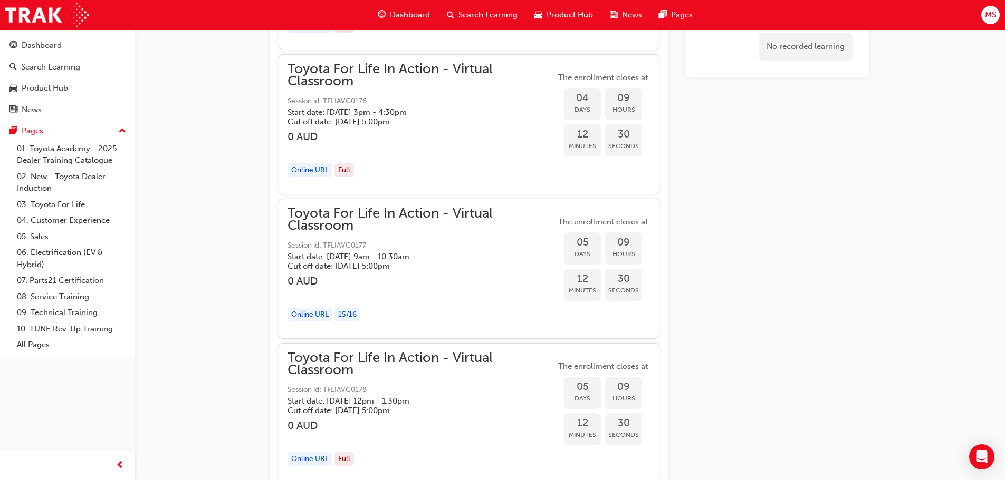
click at [629, 270] on div "30 Seconds" at bounding box center [623, 285] width 37 height 32
